Goal: Task Accomplishment & Management: Complete application form

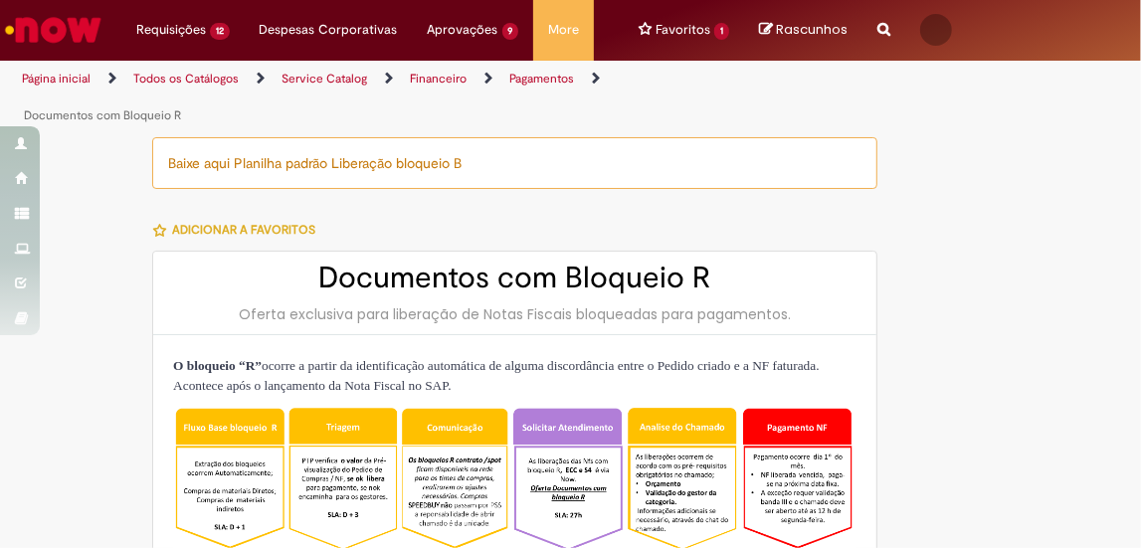
click at [949, 162] on div at bounding box center [973, 192] width 161 height 111
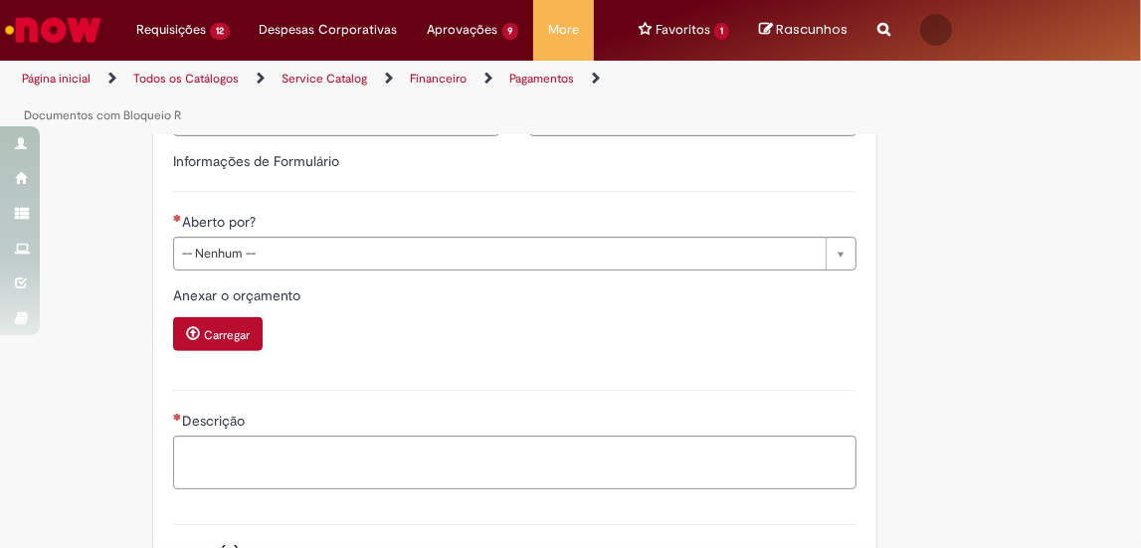
scroll to position [1447, 0]
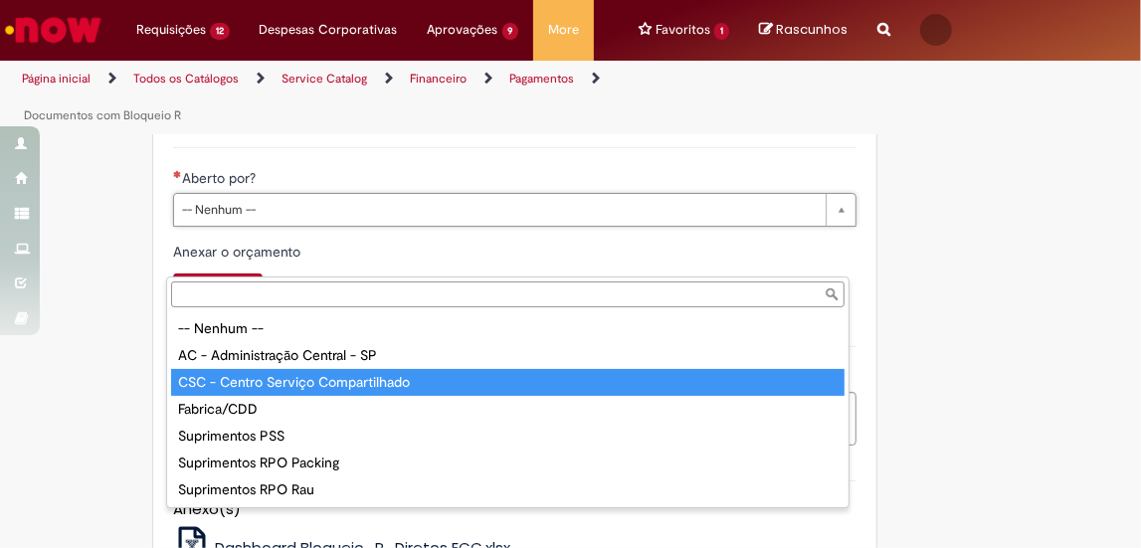
type input "**********"
select select "**********"
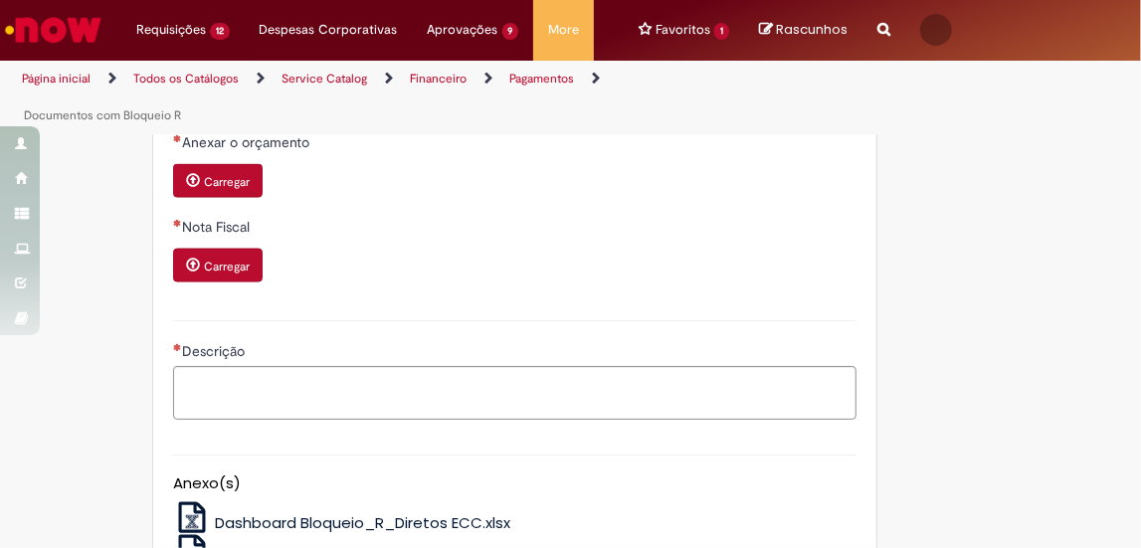
scroll to position [1809, 0]
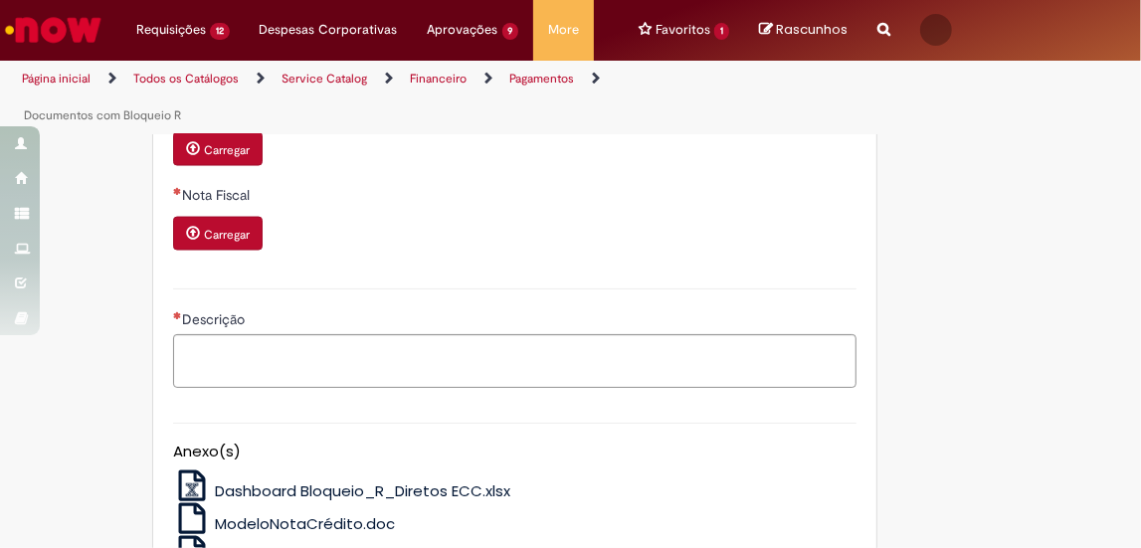
click at [158, 210] on div "Anexar o orçamento Carregar Nota Fiscal Carregar" at bounding box center [514, 184] width 713 height 168
click at [173, 166] on button "Carregar" at bounding box center [218, 149] width 90 height 34
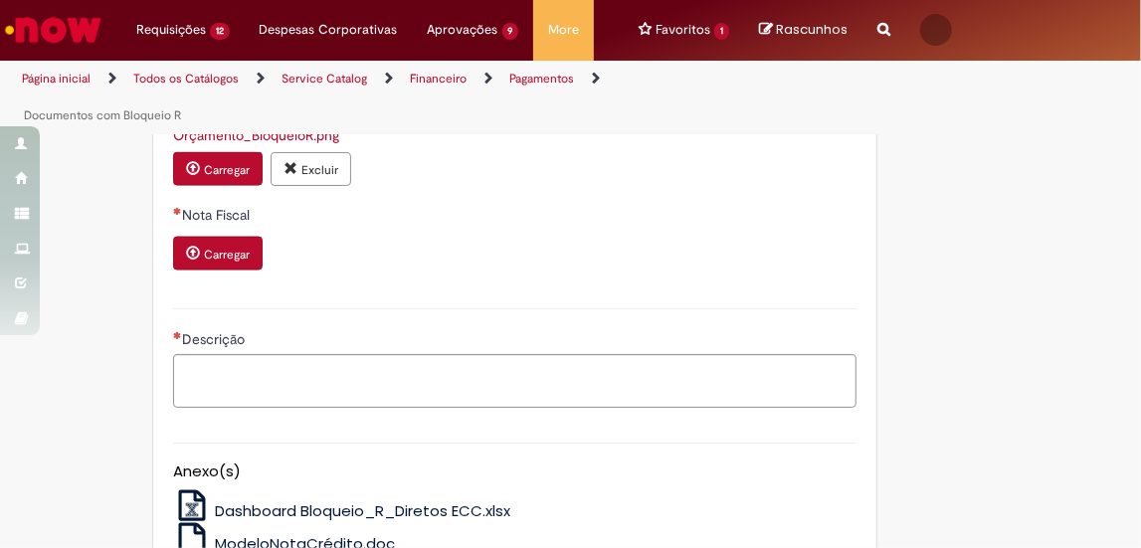
click at [210, 275] on div "Nota Fiscal Carregar" at bounding box center [515, 240] width 684 height 70
click at [204, 263] on small "Carregar" at bounding box center [227, 255] width 46 height 16
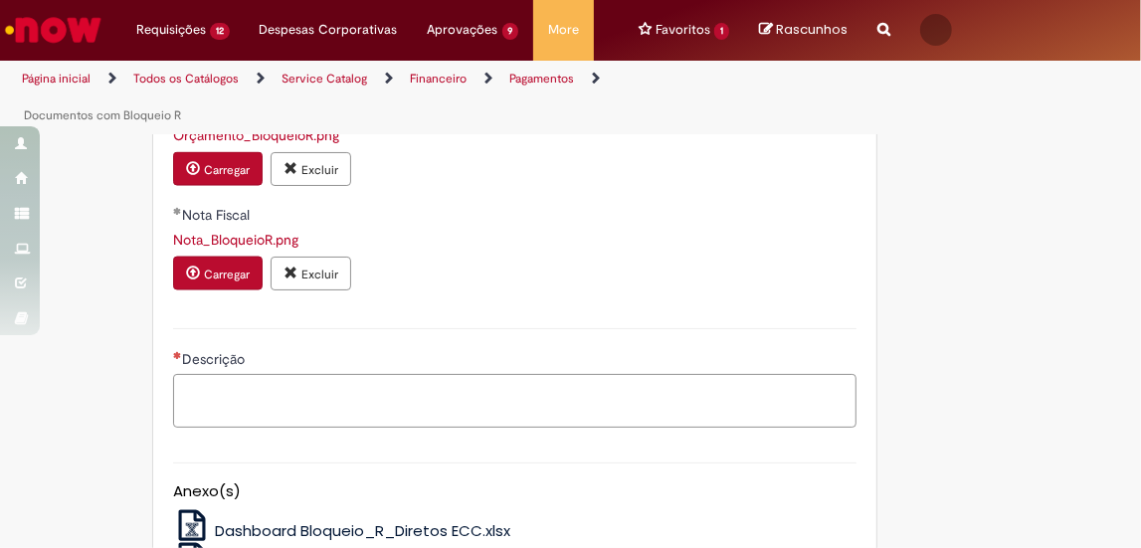
click at [457, 428] on textarea "Descrição" at bounding box center [515, 401] width 684 height 54
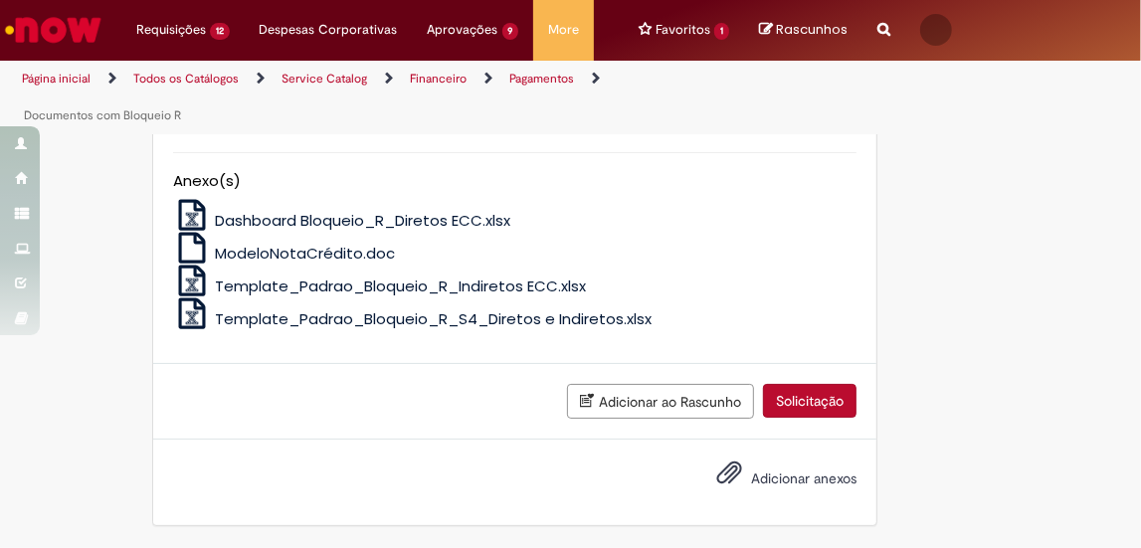
scroll to position [2170, 0]
type textarea "**********"
click at [751, 479] on span "Adicionar anexos" at bounding box center [803, 479] width 105 height 18
click at [0, 0] on input "Adicionar anexos" at bounding box center [0, 0] width 0 height 0
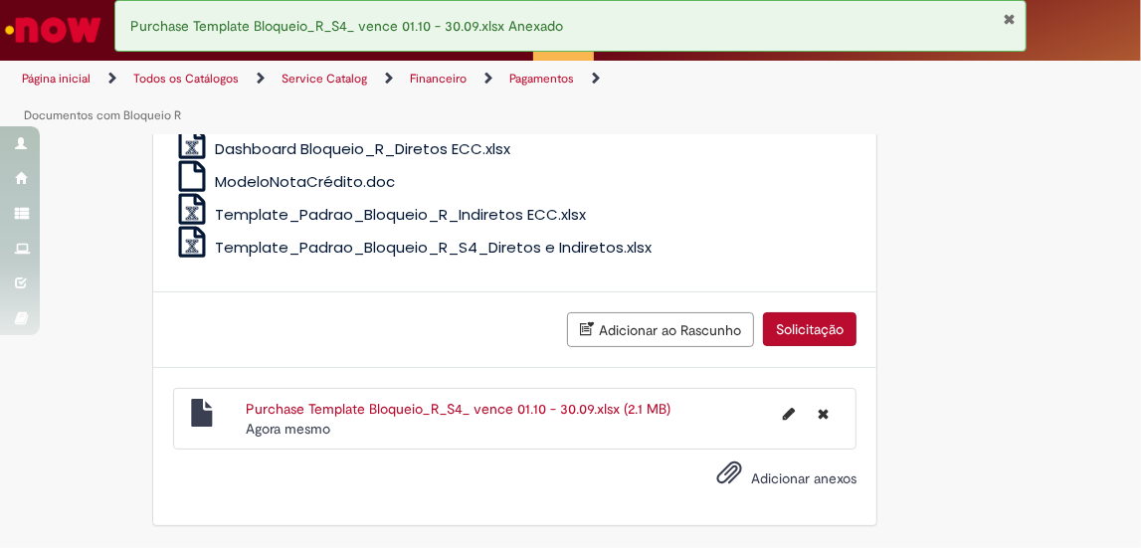
scroll to position [2247, 0]
click at [793, 333] on button "Solicitação" at bounding box center [810, 329] width 94 height 34
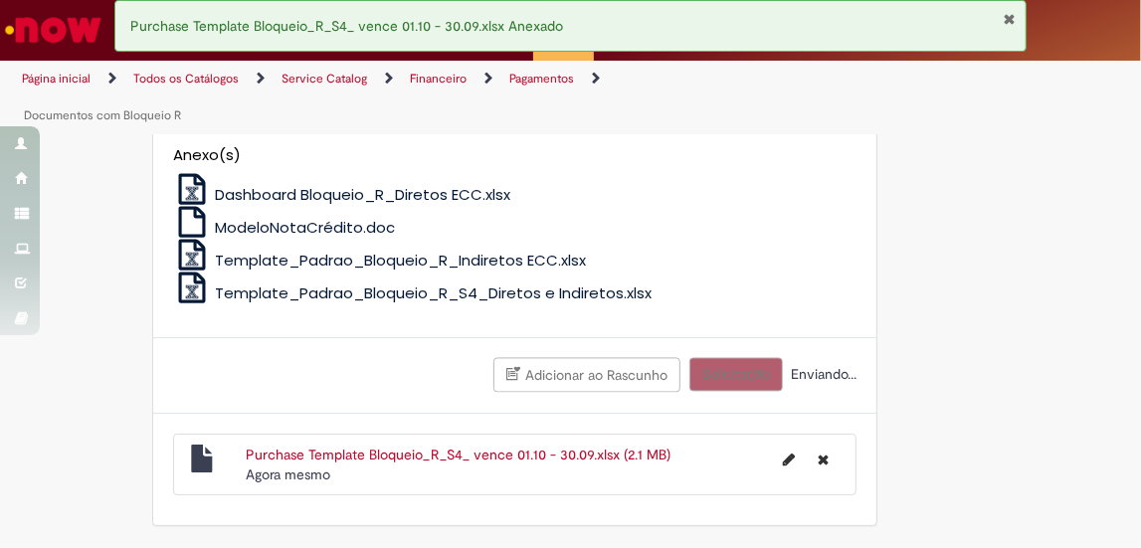
scroll to position [2201, 0]
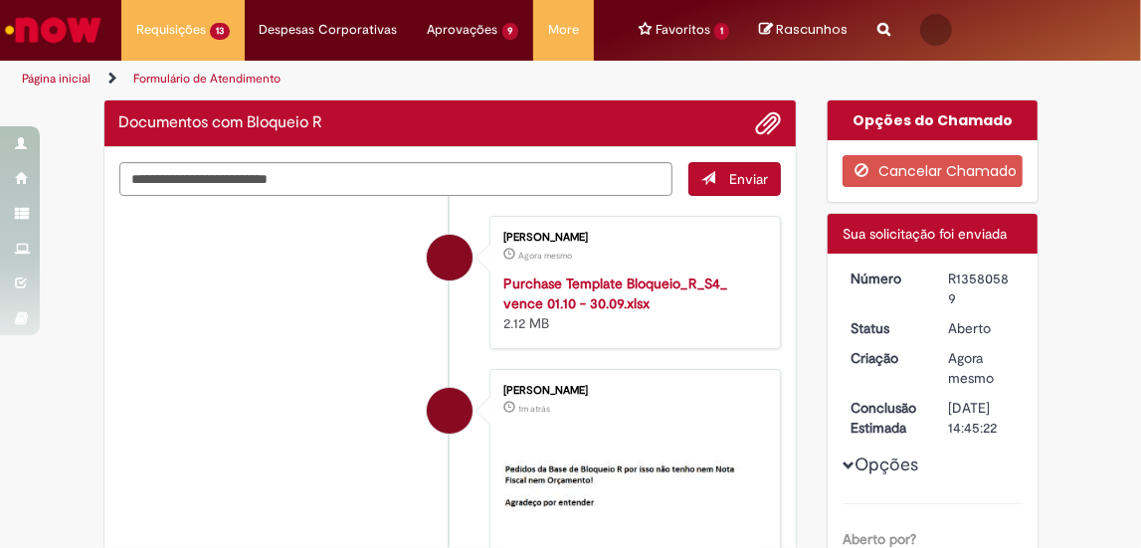
scroll to position [90, 0]
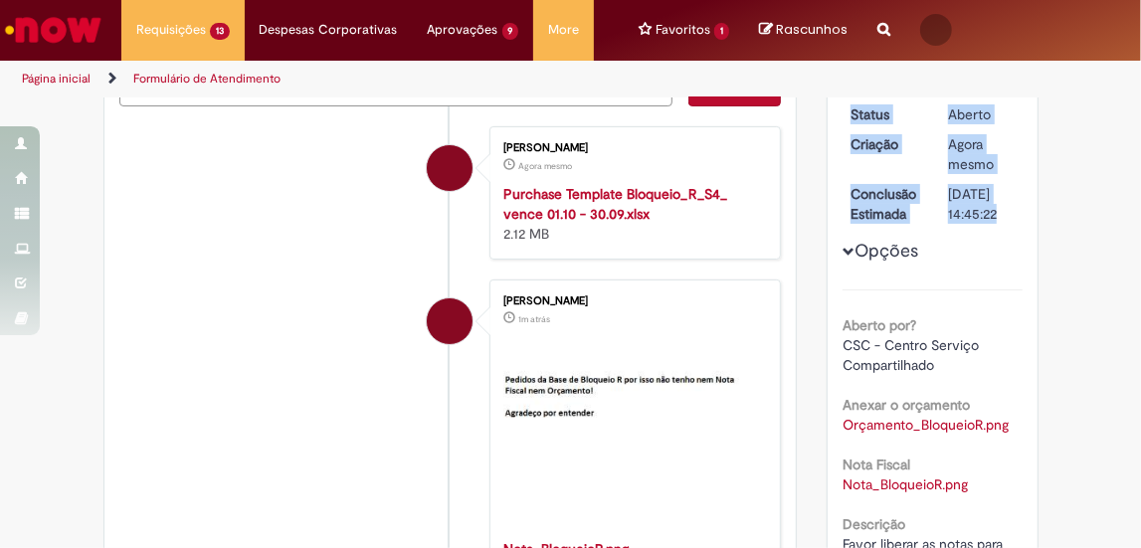
drag, startPoint x: 940, startPoint y: 186, endPoint x: 1005, endPoint y: 193, distance: 65.1
click at [1005, 55] on dl "Número R13580589 Status Aberto Criação Agora mesmo Agora mesmo Conclusão Estima…" at bounding box center [933, 55] width 195 height 0
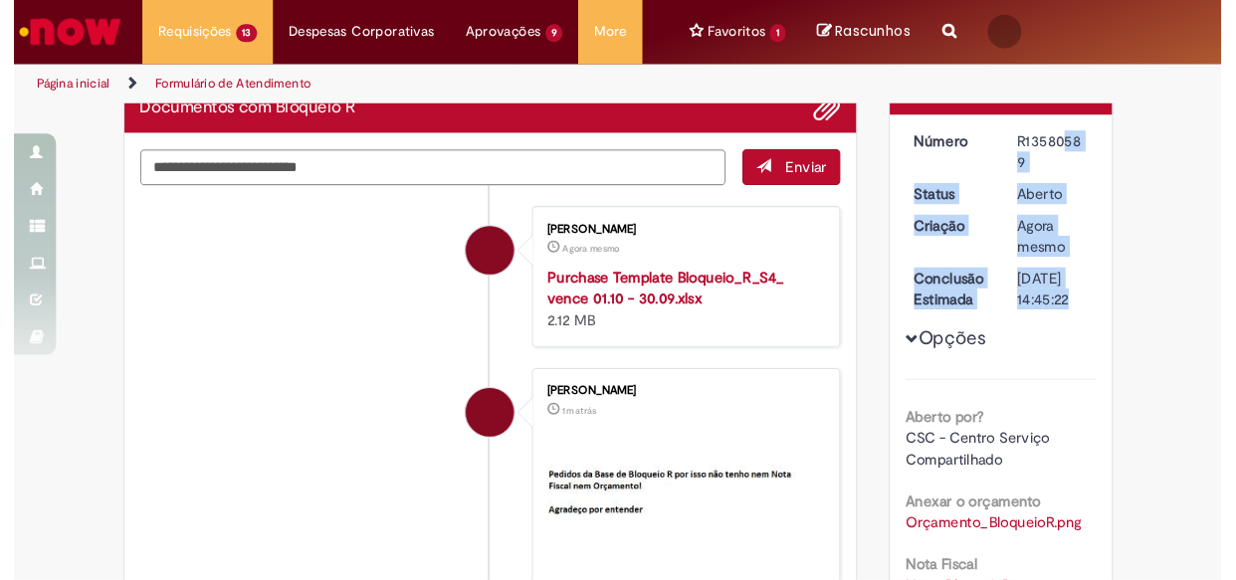
scroll to position [33, 0]
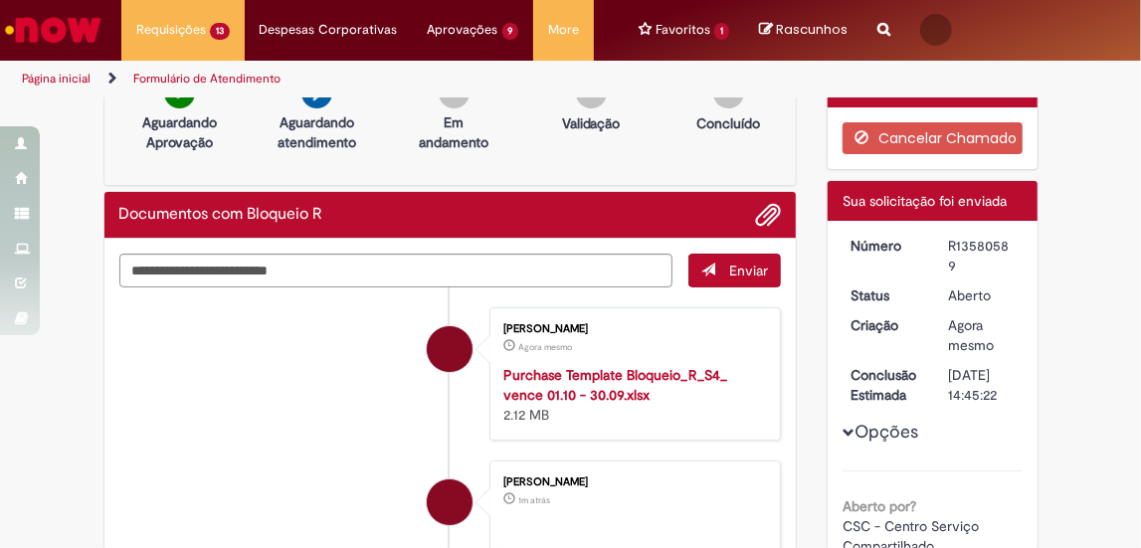
drag, startPoint x: 1083, startPoint y: 207, endPoint x: 1075, endPoint y: 217, distance: 12.7
drag, startPoint x: 940, startPoint y: 241, endPoint x: 1004, endPoint y: 262, distance: 67.0
click at [1004, 262] on div "R13580589" at bounding box center [982, 256] width 68 height 40
copy div "R13580589"
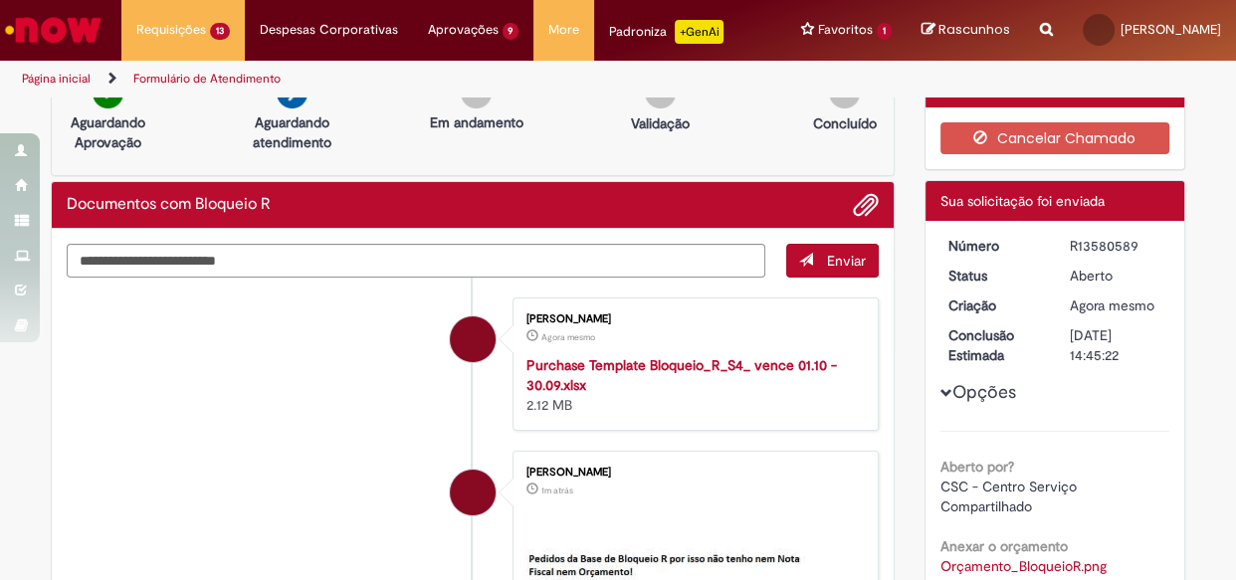
click at [1140, 276] on div "Opções Aberto por? CSC - Centro Serviço Compartilhado Anexar o orçamento Orçame…" at bounding box center [1055, 476] width 230 height 480
drag, startPoint x: 1065, startPoint y: 263, endPoint x: 1133, endPoint y: 257, distance: 68.9
click at [1133, 256] on div "R13580589" at bounding box center [1116, 246] width 93 height 20
copy div "R13580589"
